Goal: Task Accomplishment & Management: Use online tool/utility

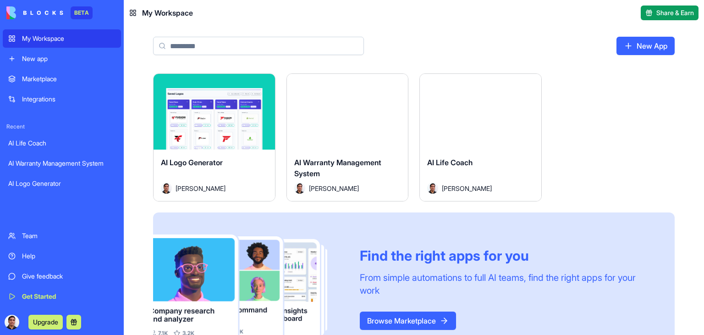
click at [32, 164] on div "AI Warranty Management System" at bounding box center [61, 163] width 107 height 9
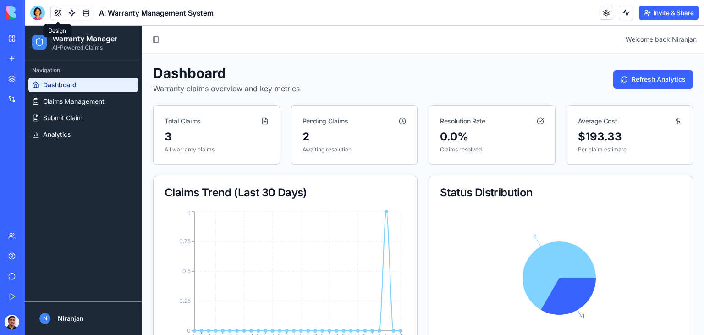
click at [56, 11] on button at bounding box center [58, 13] width 14 height 14
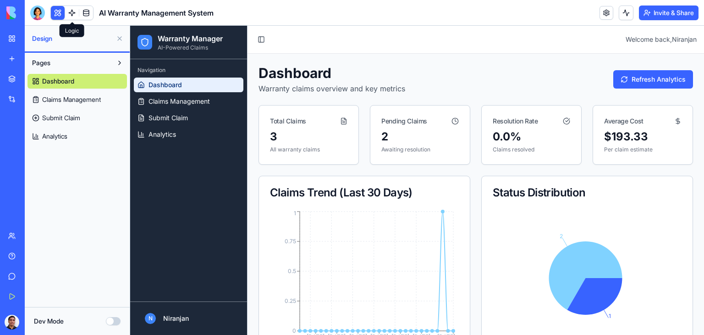
click at [72, 11] on link at bounding box center [72, 13] width 14 height 14
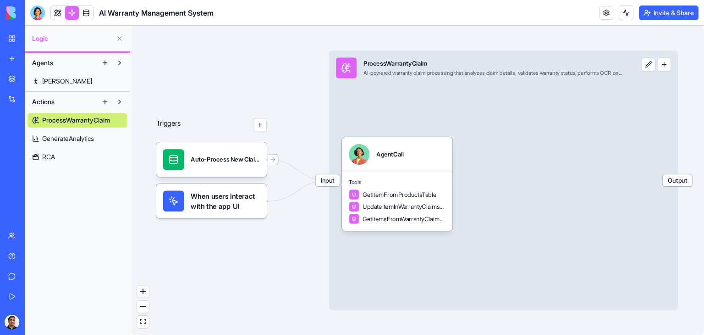
click at [62, 136] on span "GenerateAnalytics" at bounding box center [68, 138] width 52 height 9
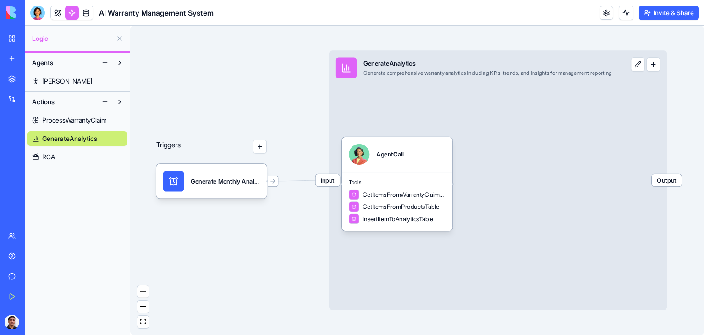
click at [50, 159] on span "RCA" at bounding box center [48, 156] width 13 height 9
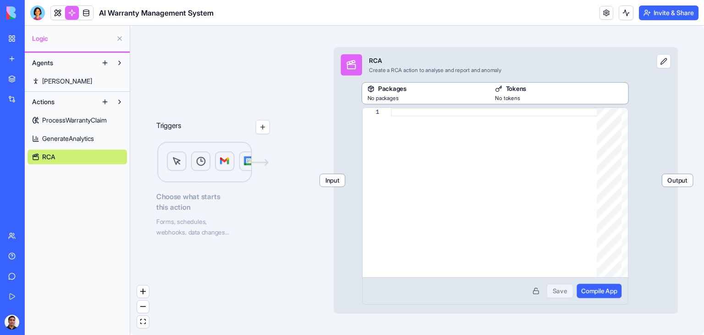
drag, startPoint x: 597, startPoint y: 299, endPoint x: 608, endPoint y: 303, distance: 10.7
click at [599, 299] on div "Save Compile App" at bounding box center [495, 290] width 265 height 27
click at [215, 85] on div "Triggers Choose what starts this action Forms, schedules, webhooks, data change…" at bounding box center [417, 180] width 574 height 309
click at [69, 15] on link at bounding box center [72, 13] width 14 height 14
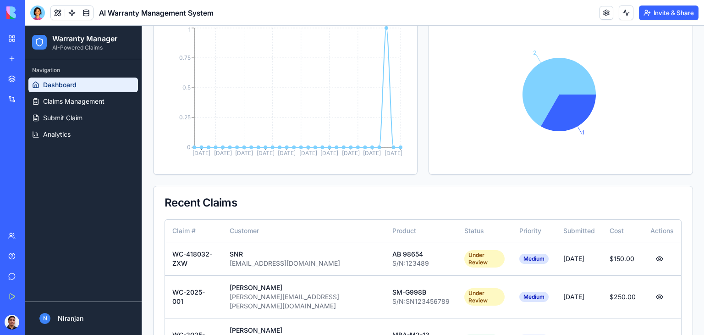
scroll to position [212, 0]
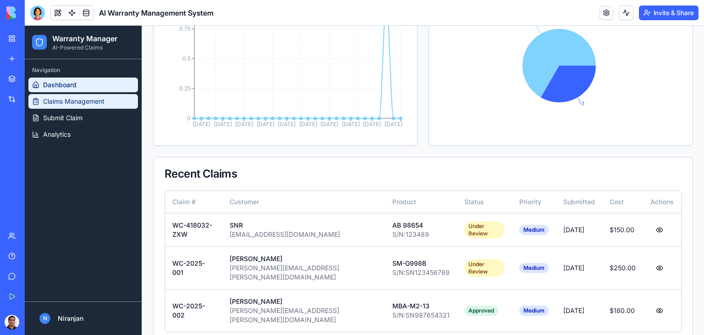
click at [95, 99] on span "Claims Management" at bounding box center [73, 101] width 61 height 9
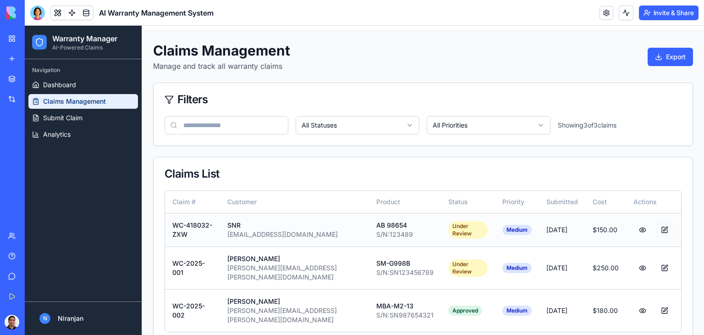
click at [656, 227] on button at bounding box center [665, 229] width 18 height 17
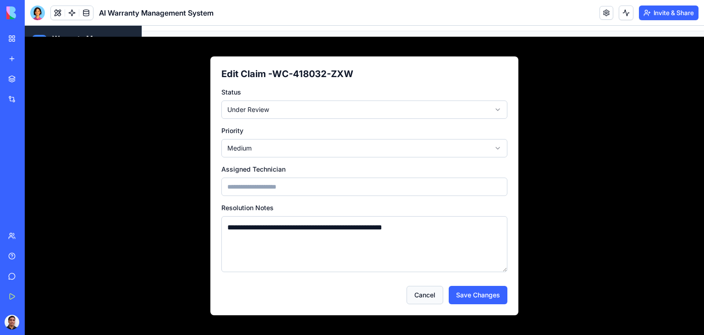
click at [426, 296] on button "Cancel" at bounding box center [425, 295] width 37 height 18
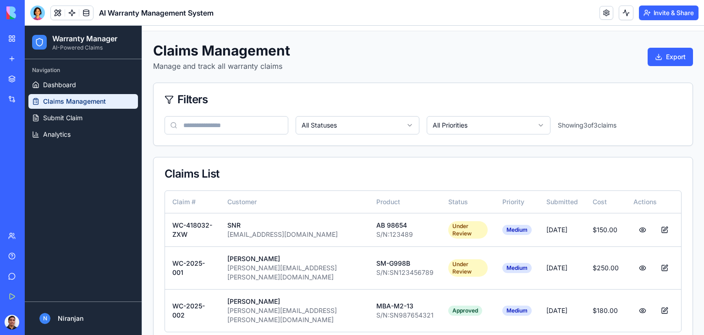
click at [30, 78] on div "Marketplace" at bounding box center [28, 78] width 12 height 9
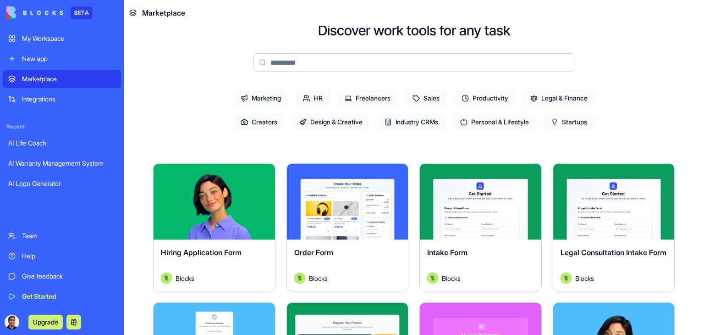
scroll to position [46, 0]
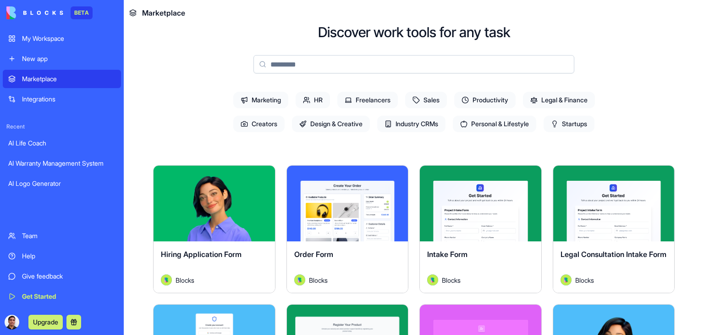
click at [581, 125] on span "Startups" at bounding box center [569, 124] width 51 height 17
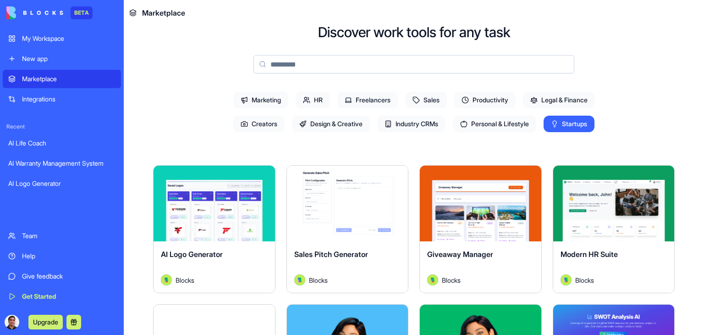
scroll to position [92, 0]
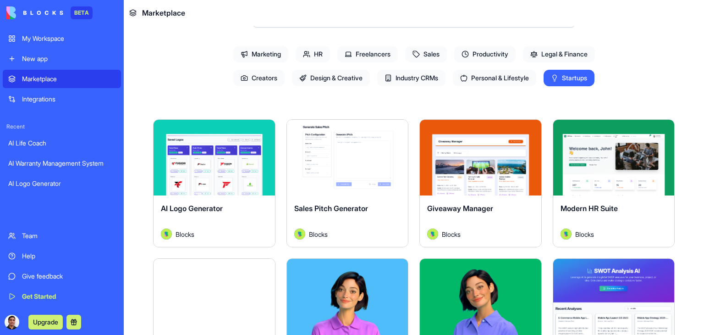
click at [208, 187] on div "Explore" at bounding box center [215, 158] width 122 height 76
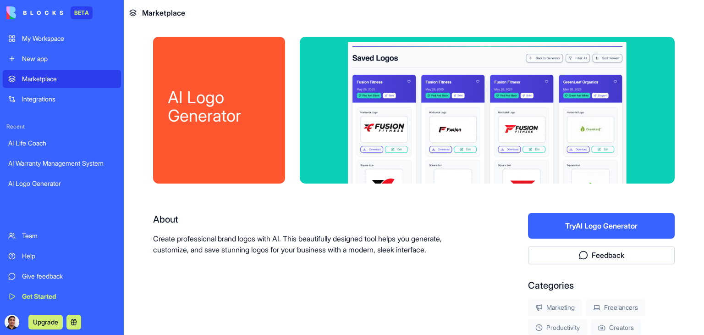
click at [209, 104] on div "AI Logo Generator" at bounding box center [219, 106] width 103 height 37
click at [36, 99] on div "Integrations" at bounding box center [69, 98] width 94 height 9
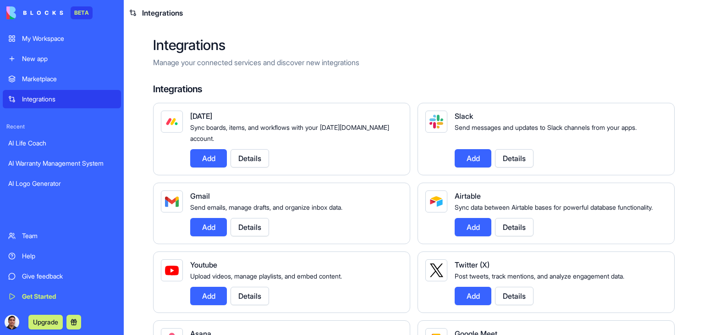
click at [37, 81] on div "Marketplace" at bounding box center [69, 78] width 94 height 9
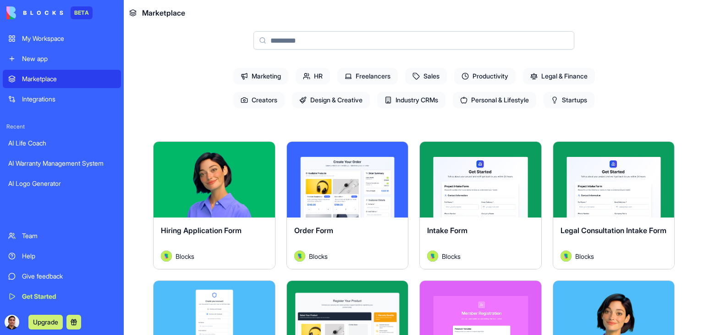
scroll to position [92, 0]
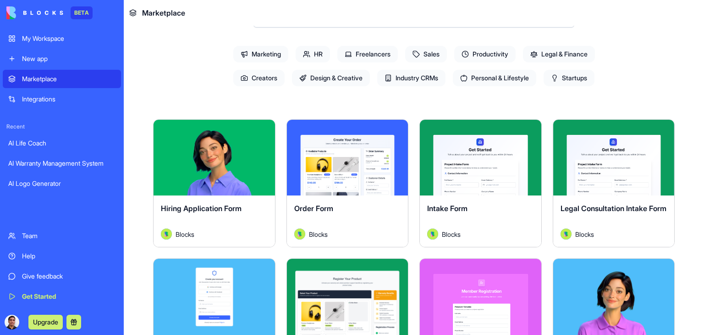
click at [615, 184] on div "Explore" at bounding box center [614, 158] width 122 height 76
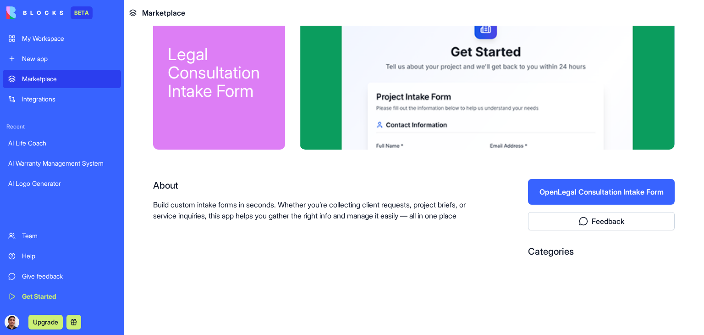
scroll to position [34, 0]
click at [611, 193] on button "Open Legal Consultation Intake Form" at bounding box center [601, 192] width 147 height 26
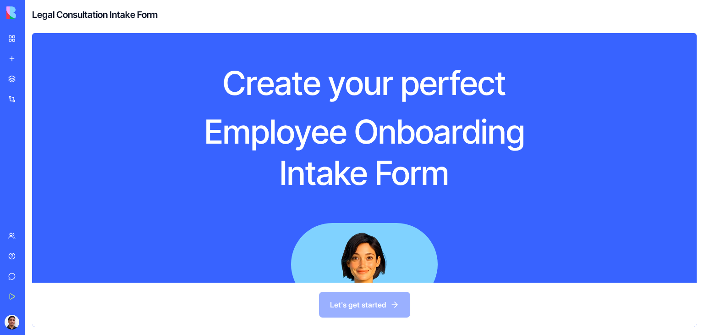
drag, startPoint x: 48, startPoint y: 39, endPoint x: 99, endPoint y: 44, distance: 52.1
click at [34, 39] on div "My Workspace" at bounding box center [28, 38] width 12 height 9
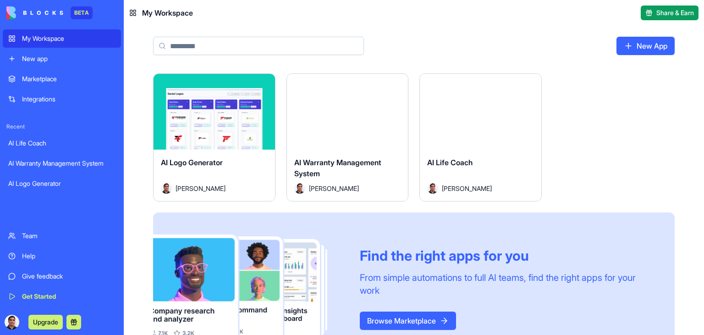
click at [159, 11] on span "My Workspace" at bounding box center [167, 12] width 51 height 11
click at [46, 37] on div "My Workspace" at bounding box center [69, 38] width 94 height 9
click at [395, 319] on link "Browse Marketplace" at bounding box center [408, 320] width 96 height 18
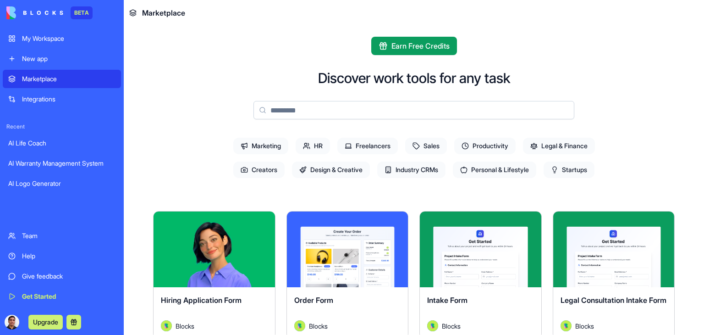
click at [314, 147] on span "HR" at bounding box center [313, 146] width 34 height 17
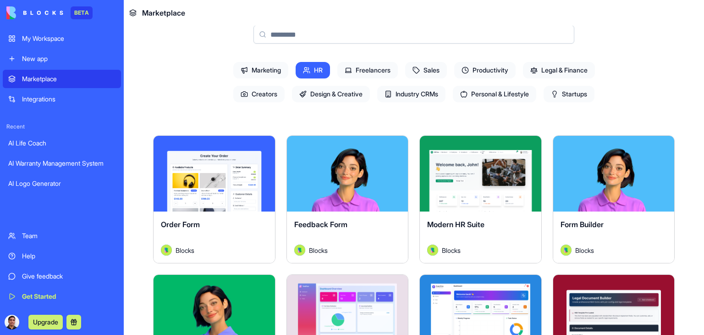
scroll to position [92, 0]
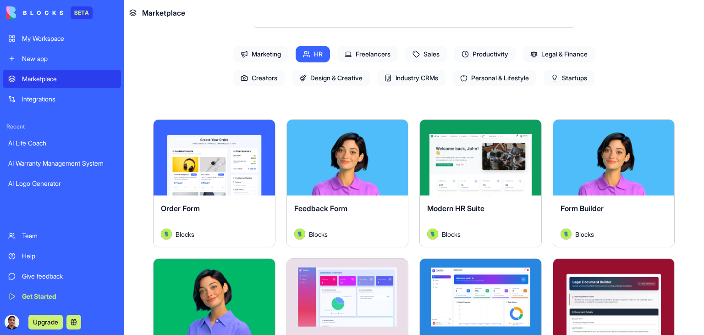
click at [484, 180] on div "Explore" at bounding box center [481, 158] width 122 height 76
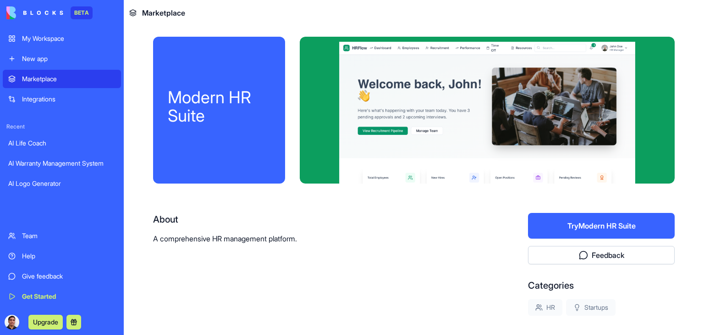
click at [224, 12] on header "Marketplace" at bounding box center [414, 13] width 580 height 26
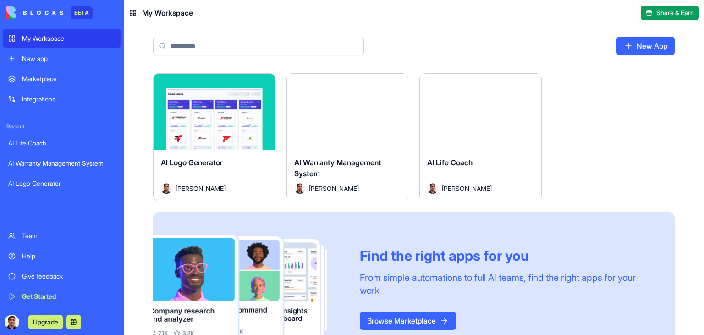
click at [221, 13] on header "My Workspace Share & Earn" at bounding box center [414, 13] width 580 height 26
click at [46, 40] on div "My Workspace" at bounding box center [69, 38] width 94 height 9
click at [36, 142] on div "AI Life Coach" at bounding box center [61, 142] width 107 height 9
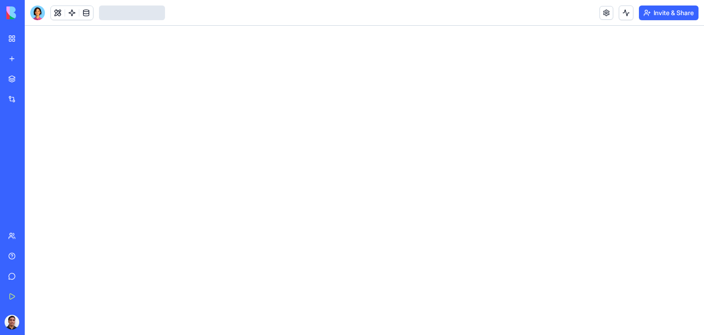
click at [34, 160] on div "AI Warranty Management System" at bounding box center [21, 163] width 26 height 9
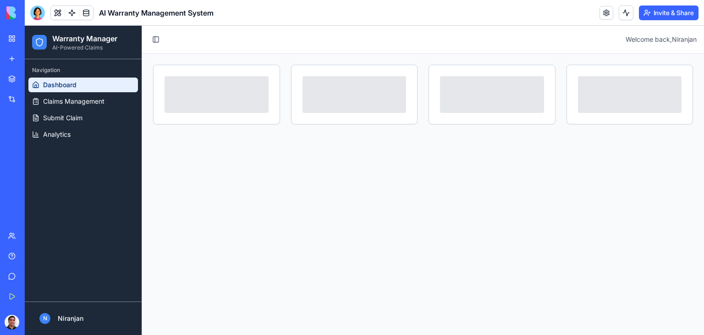
click at [31, 37] on div "My Workspace" at bounding box center [28, 38] width 12 height 9
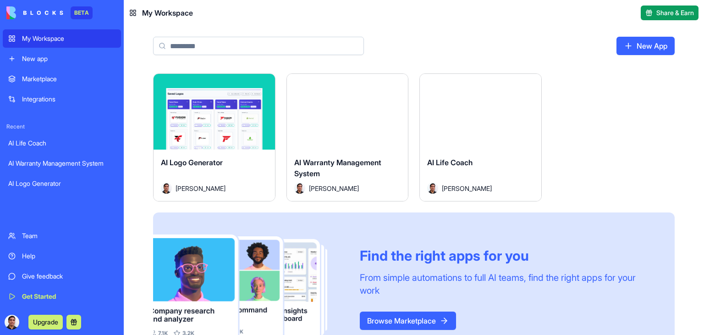
click at [507, 27] on div "New App" at bounding box center [414, 50] width 580 height 48
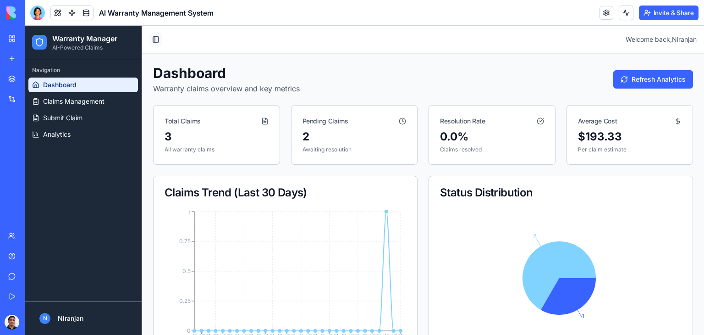
click at [155, 37] on button "Toggle Sidebar" at bounding box center [155, 39] width 13 height 13
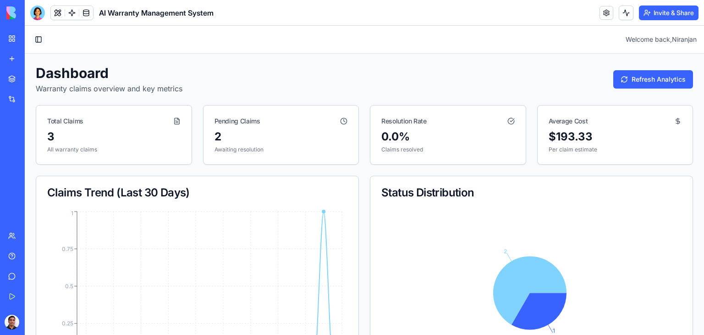
click at [38, 41] on button "Toggle Sidebar" at bounding box center [38, 39] width 13 height 13
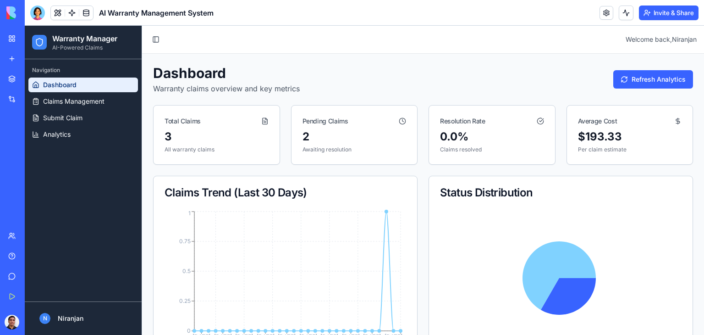
click at [157, 40] on button "Toggle Sidebar" at bounding box center [155, 39] width 13 height 13
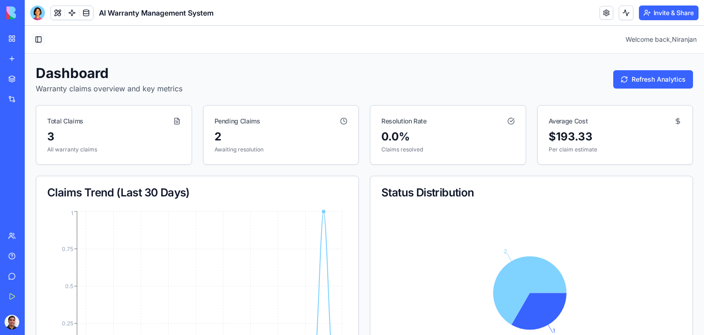
click at [39, 38] on button "Toggle Sidebar" at bounding box center [38, 39] width 13 height 13
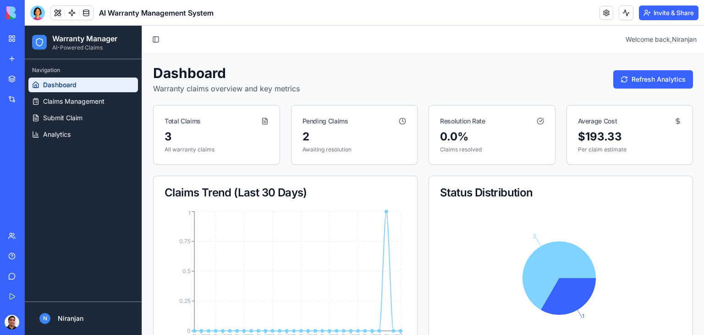
drag, startPoint x: 34, startPoint y: 40, endPoint x: 465, endPoint y: 63, distance: 432.0
click at [469, 63] on div "Dashboard Warranty claims overview and key metrics Refresh Analytics Total Clai…" at bounding box center [423, 310] width 562 height 513
click at [42, 43] on icon at bounding box center [39, 43] width 6 height 8
click at [42, 42] on icon at bounding box center [39, 42] width 9 height 9
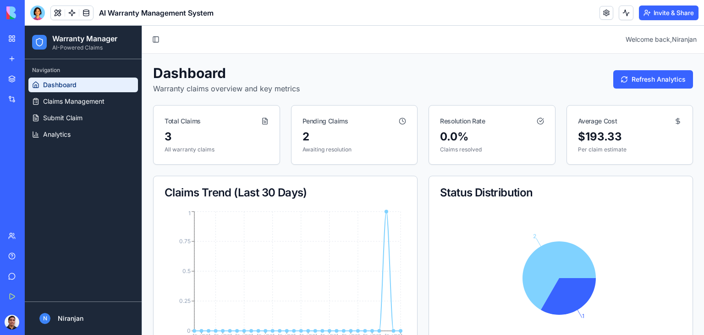
click at [195, 46] on header "Toggle Sidebar Welcome back, [PERSON_NAME]" at bounding box center [423, 40] width 562 height 28
click at [99, 44] on p "AI-Powered Claims" at bounding box center [84, 47] width 65 height 7
click at [157, 37] on button "Toggle Sidebar" at bounding box center [155, 39] width 13 height 13
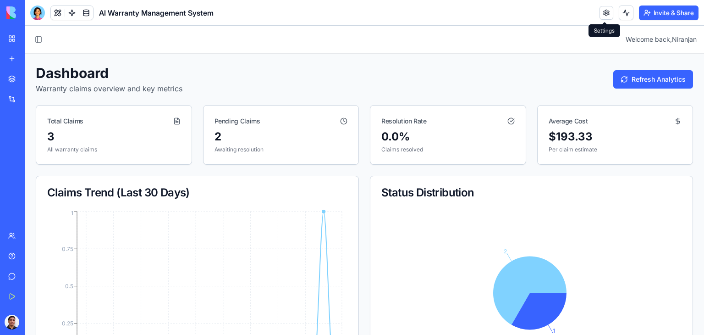
click at [605, 13] on link at bounding box center [607, 13] width 14 height 14
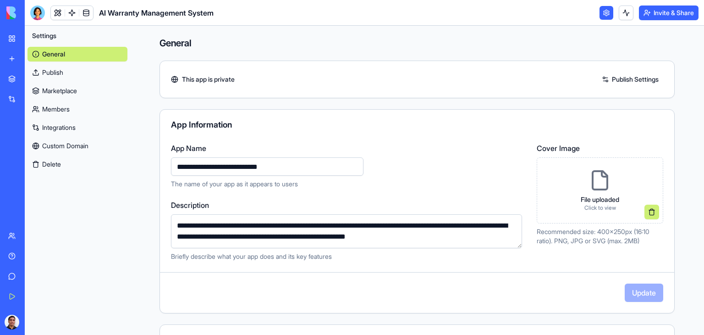
click at [56, 73] on link "Publish" at bounding box center [78, 72] width 100 height 15
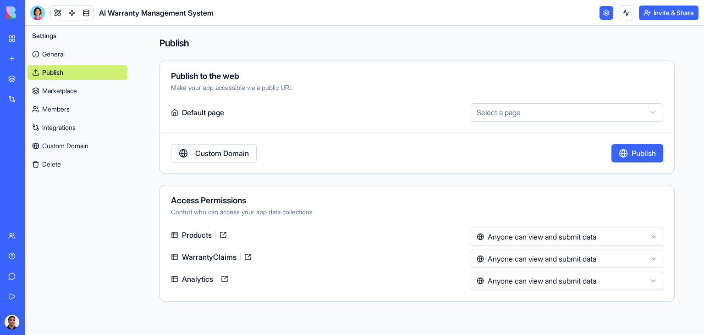
click at [205, 237] on span "Products" at bounding box center [196, 234] width 37 height 11
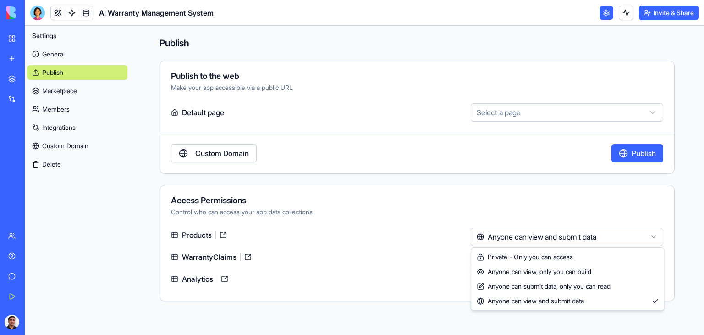
click at [655, 235] on html "**********" at bounding box center [352, 167] width 704 height 335
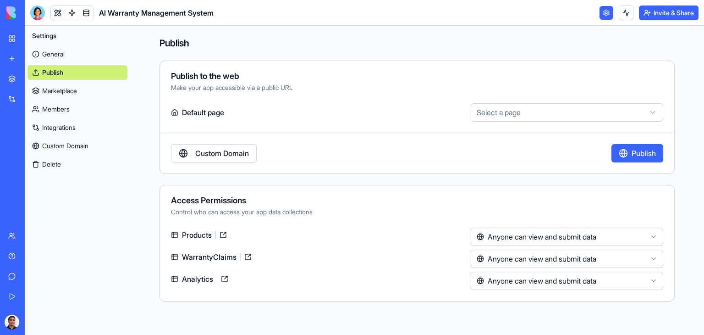
click at [655, 235] on html "**********" at bounding box center [352, 167] width 704 height 335
click at [653, 236] on html "**********" at bounding box center [352, 167] width 704 height 335
click at [652, 259] on html "**********" at bounding box center [352, 167] width 704 height 335
click at [655, 281] on html "**********" at bounding box center [352, 167] width 704 height 335
click at [383, 252] on div "WarrantyClaims" at bounding box center [319, 256] width 296 height 15
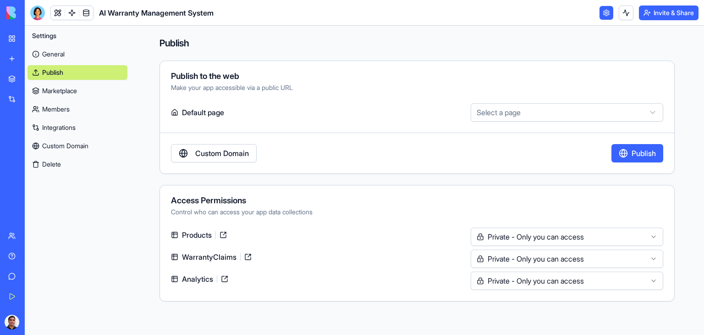
click at [529, 115] on html "**********" at bounding box center [352, 167] width 704 height 335
click at [51, 72] on html "**********" at bounding box center [352, 167] width 704 height 335
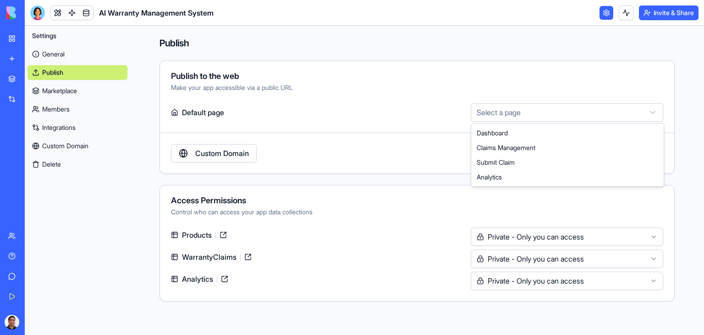
click at [655, 110] on html "**********" at bounding box center [352, 167] width 704 height 335
select select "**********"
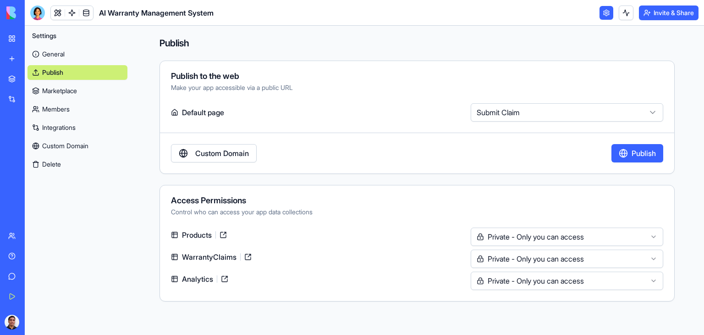
click at [654, 109] on html "**********" at bounding box center [352, 167] width 704 height 335
click at [139, 94] on html "**********" at bounding box center [352, 167] width 704 height 335
click at [28, 142] on div "AI Life Coach" at bounding box center [21, 142] width 26 height 9
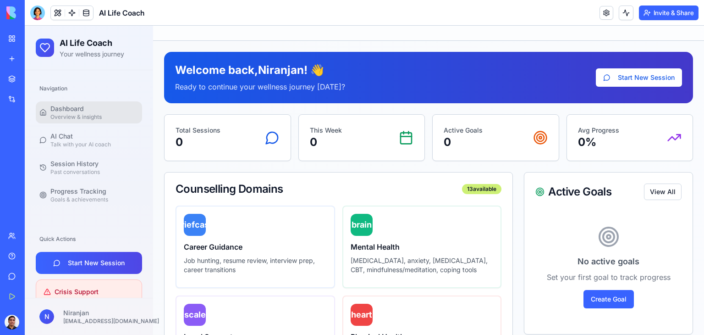
click at [225, 15] on header "AI Life Coach Invite & Share" at bounding box center [364, 13] width 679 height 26
click at [324, 22] on header "AI Life Coach Invite & Share" at bounding box center [364, 13] width 679 height 26
click at [7, 8] on img at bounding box center [34, 12] width 57 height 13
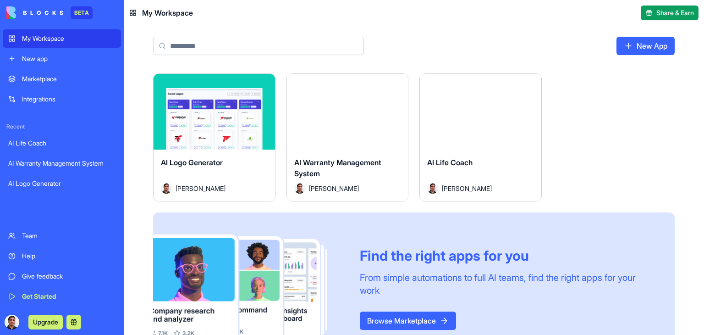
click at [51, 160] on div "AI Warranty Management System" at bounding box center [61, 163] width 107 height 9
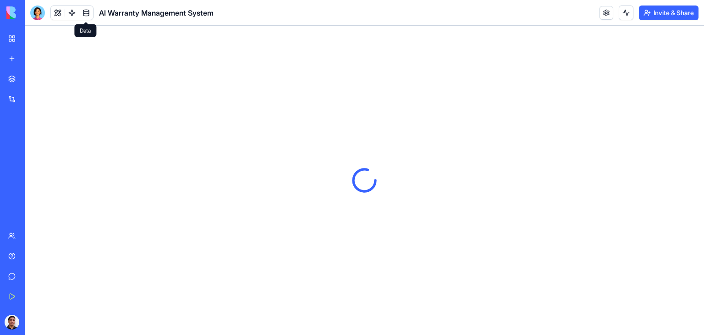
click at [85, 9] on link at bounding box center [86, 13] width 14 height 14
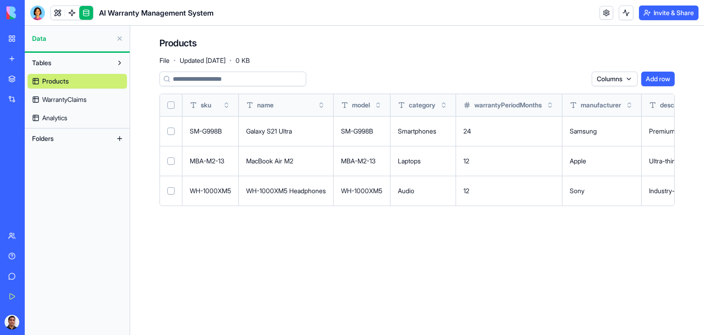
click at [61, 99] on span "WarrantyClaims" at bounding box center [64, 99] width 44 height 9
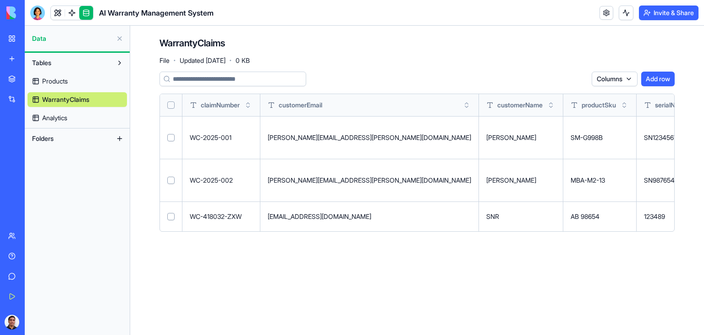
click at [48, 119] on span "Analytics" at bounding box center [54, 117] width 25 height 9
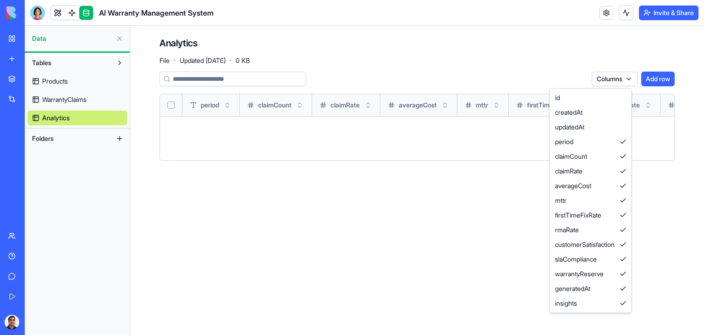
click at [608, 78] on html "BETA My Workspace New app Marketplace Integrations Recent AI Life Coach AI Warr…" at bounding box center [352, 167] width 704 height 335
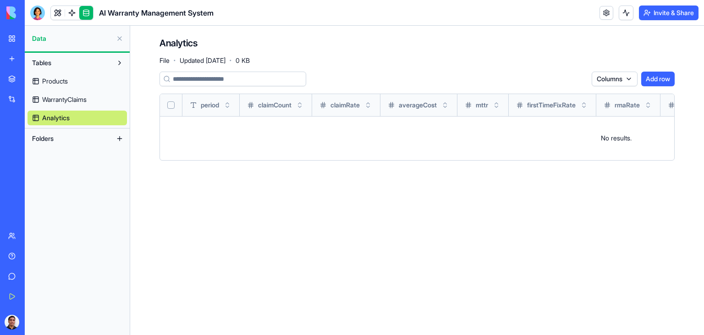
click at [308, 211] on main "Analytics File · Updated [DATE] · 0 KB Columns Add row period claimCount claimR…" at bounding box center [417, 180] width 574 height 309
